Goal: Share content: Distribute website content to other platforms or users

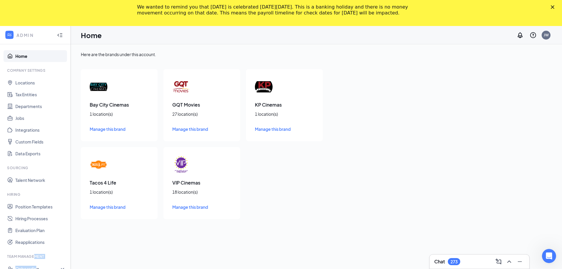
click at [36, 259] on li "Team Management Onboarding" at bounding box center [35, 264] width 71 height 21
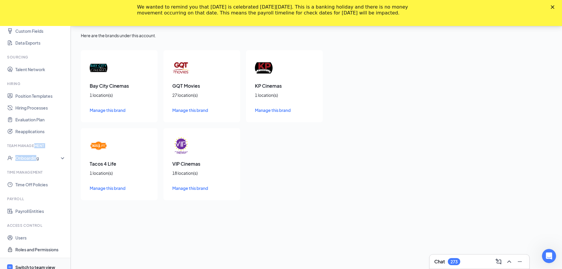
scroll to position [26, 0]
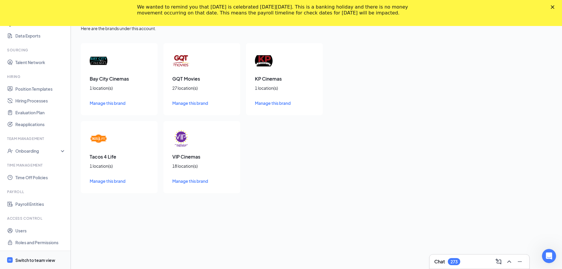
click at [36, 262] on div "Switch to team view" at bounding box center [35, 260] width 40 height 6
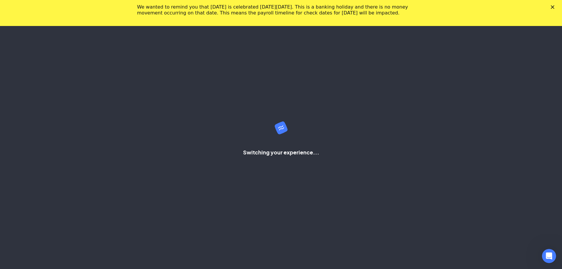
click at [555, 7] on polygon "Close" at bounding box center [553, 7] width 4 height 4
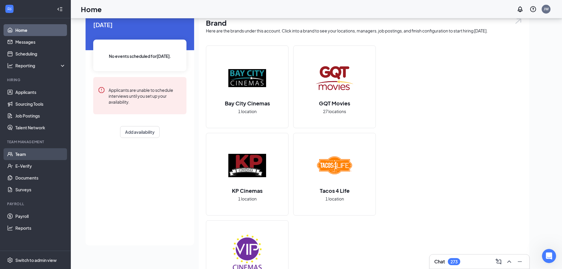
click at [28, 155] on link "Team" at bounding box center [40, 154] width 50 height 12
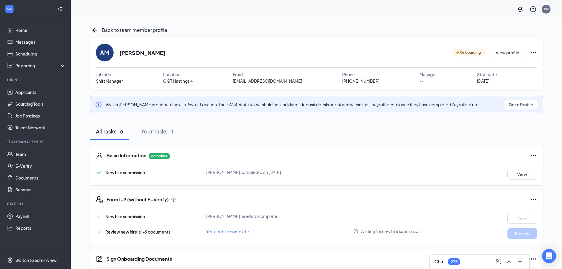
click at [535, 56] on div "Onboarding View profile" at bounding box center [495, 53] width 85 height 18
click at [534, 52] on icon "Ellipses" at bounding box center [533, 52] width 7 height 7
click at [504, 64] on div "Share onboarding link" at bounding box center [516, 66] width 84 height 6
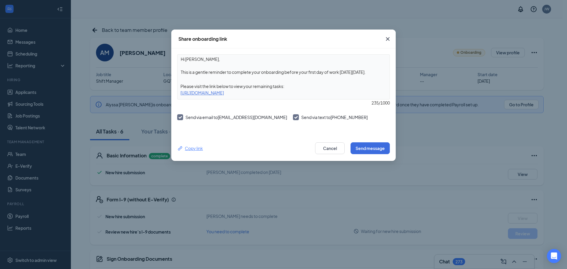
click at [193, 146] on div "Copy link" at bounding box center [190, 148] width 26 height 6
click at [371, 147] on button "Send message" at bounding box center [369, 148] width 39 height 12
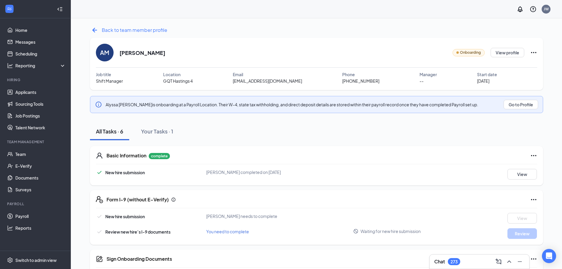
click at [94, 30] on icon "ArrowLeftNew" at bounding box center [94, 30] width 5 height 5
